Goal: Task Accomplishment & Management: Use online tool/utility

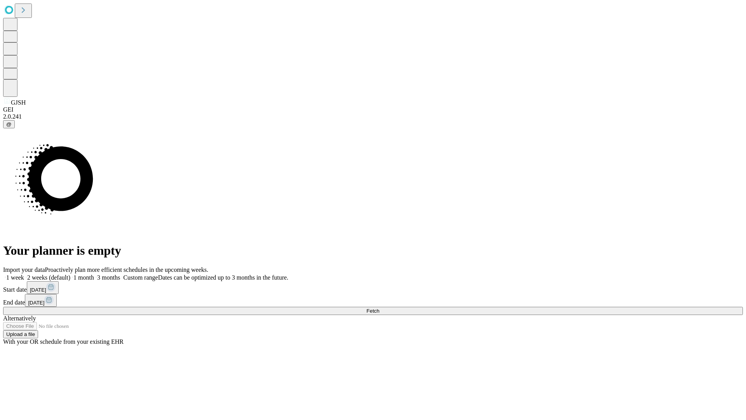
click at [379, 308] on span "Fetch" at bounding box center [373, 311] width 13 height 6
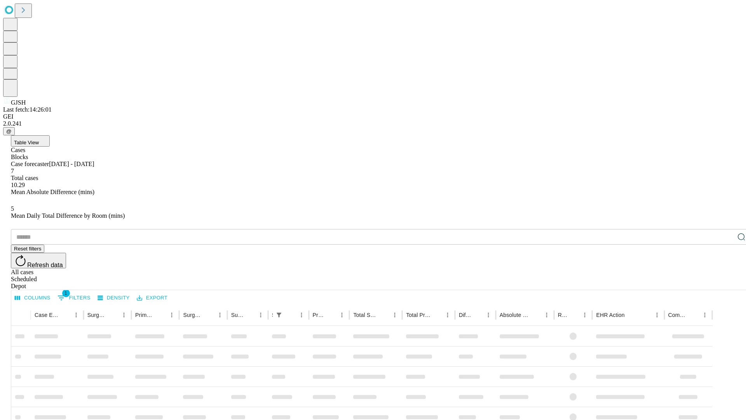
click at [726, 283] on div "Depot" at bounding box center [381, 286] width 740 height 7
